Goal: Information Seeking & Learning: Learn about a topic

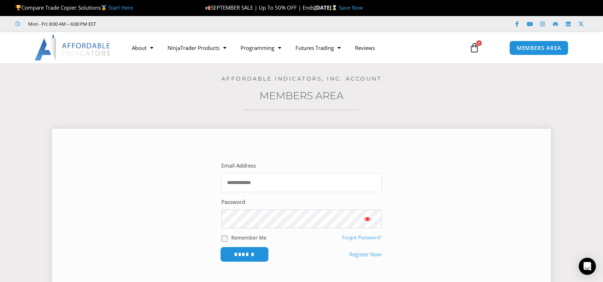
type input "**********"
click at [247, 256] on input "******" at bounding box center [244, 254] width 49 height 15
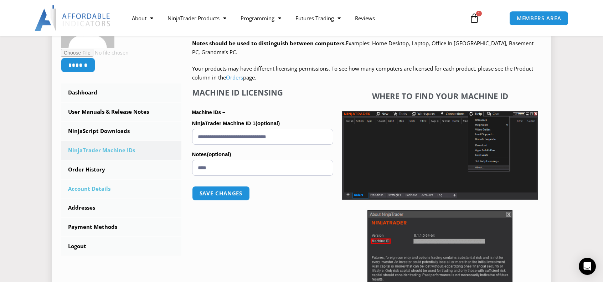
scroll to position [143, 0]
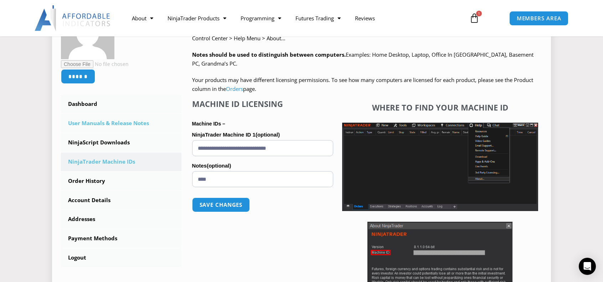
click at [108, 125] on link "User Manuals & Release Notes" at bounding box center [121, 123] width 120 height 19
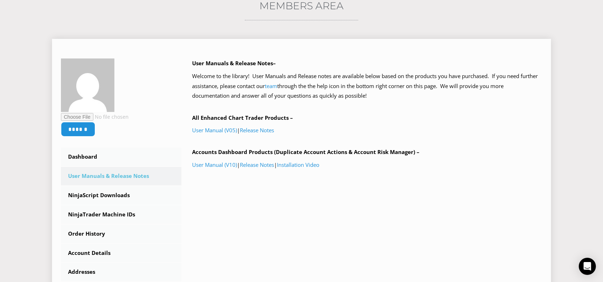
scroll to position [107, 0]
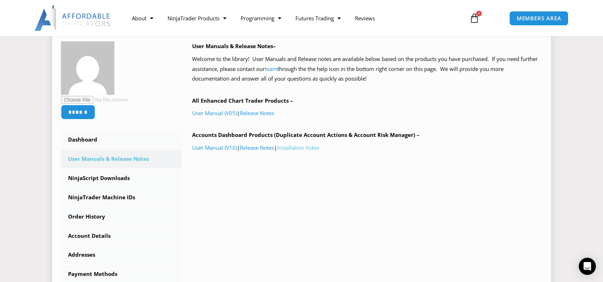
click at [301, 147] on link "Installation Video" at bounding box center [298, 147] width 42 height 7
click at [260, 115] on link "Release Notes" at bounding box center [257, 112] width 34 height 7
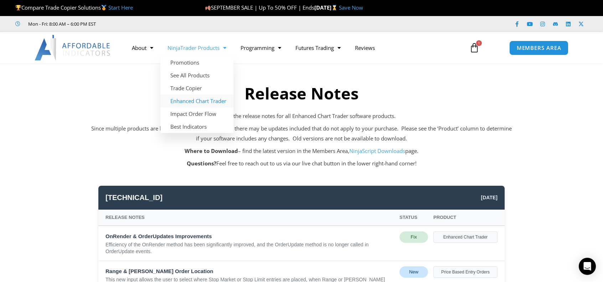
click at [209, 100] on link "Enhanced Chart Trader" at bounding box center [196, 100] width 73 height 13
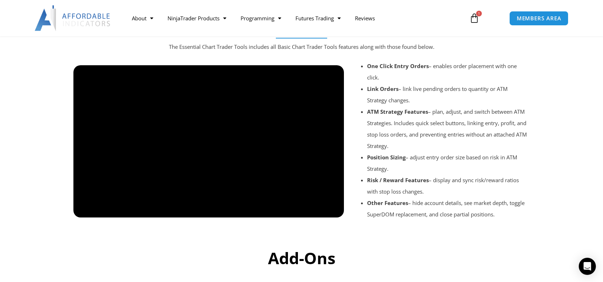
scroll to position [820, 0]
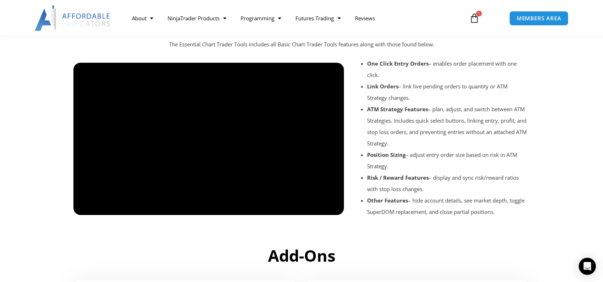
click at [299, 211] on div at bounding box center [208, 221] width 271 height 34
click at [297, 208] on div at bounding box center [208, 221] width 271 height 34
click at [333, 207] on div at bounding box center [208, 221] width 271 height 34
click at [332, 210] on div at bounding box center [208, 221] width 271 height 34
click at [333, 207] on div at bounding box center [208, 221] width 271 height 34
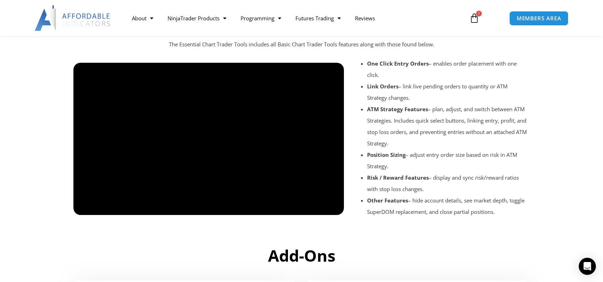
click at [296, 209] on div at bounding box center [208, 221] width 271 height 34
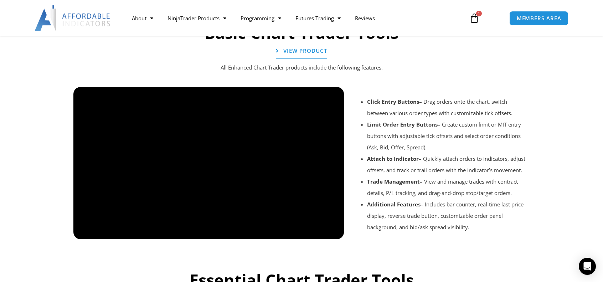
scroll to position [535, 0]
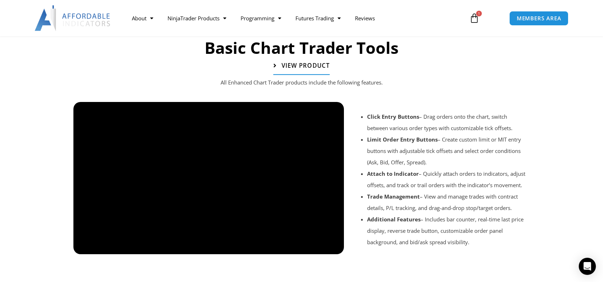
click at [309, 64] on span "View Product" at bounding box center [306, 66] width 48 height 6
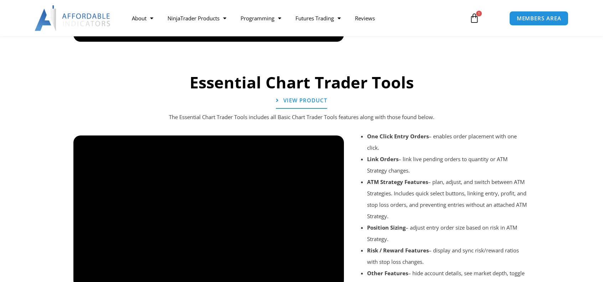
scroll to position [749, 0]
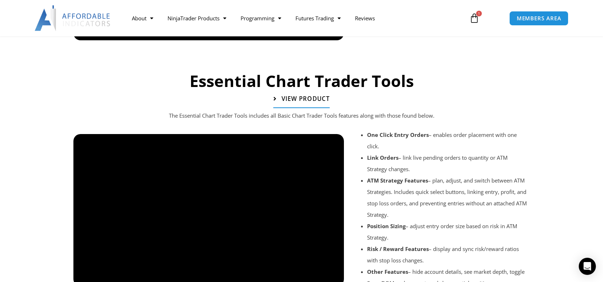
click at [299, 96] on span "View Product" at bounding box center [306, 99] width 48 height 6
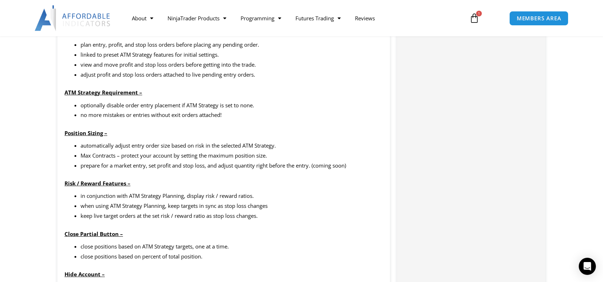
scroll to position [570, 0]
